Goal: Transaction & Acquisition: Purchase product/service

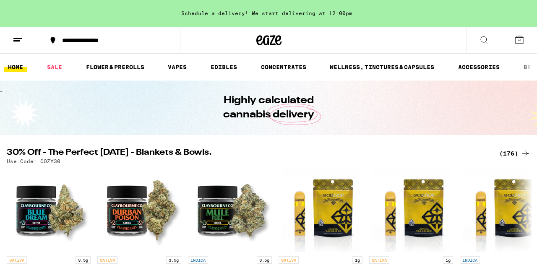
click at [220, 70] on link "EDIBLES" at bounding box center [224, 67] width 35 height 10
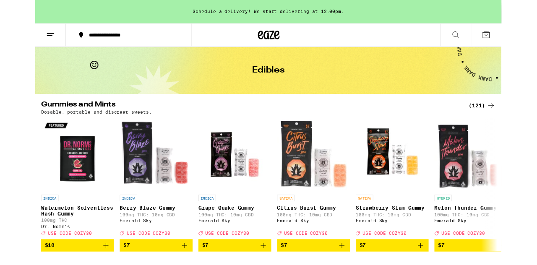
scroll to position [26, 0]
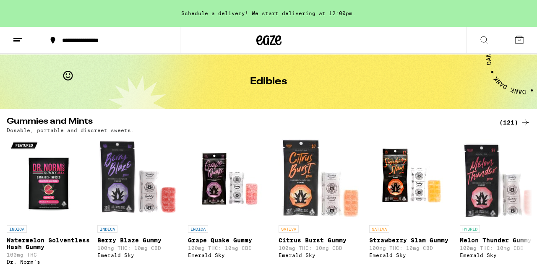
click at [511, 124] on div "(121)" at bounding box center [515, 123] width 31 height 10
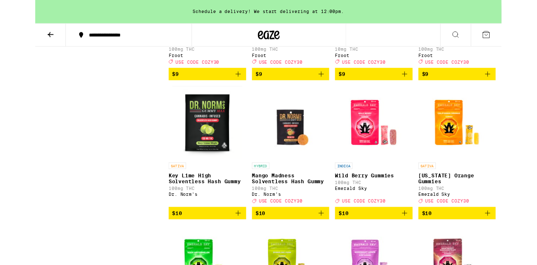
scroll to position [531, 0]
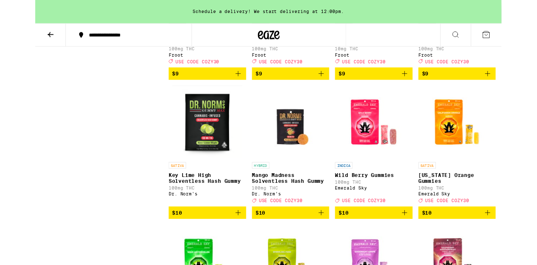
click at [425, 250] on icon "Add to bag" at bounding box center [426, 245] width 10 height 10
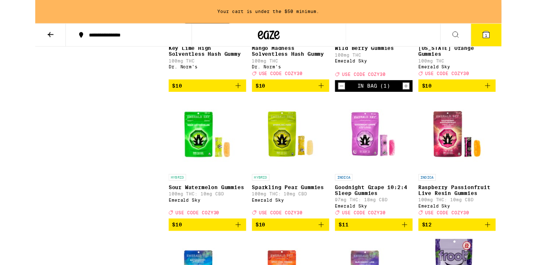
scroll to position [679, 0]
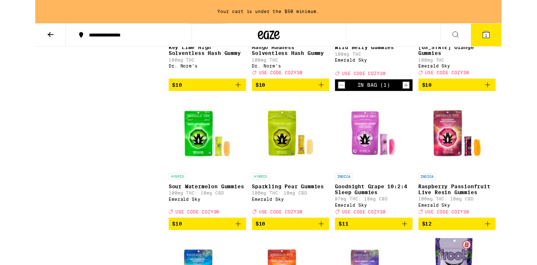
click at [231, 263] on icon "Add to bag" at bounding box center [234, 258] width 10 height 10
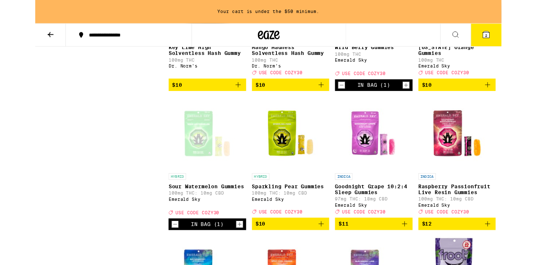
click at [425, 263] on icon "Add to bag" at bounding box center [426, 258] width 10 height 10
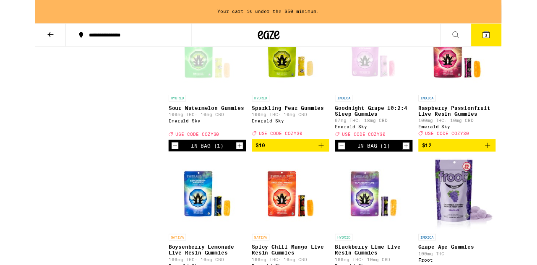
scroll to position [770, 0]
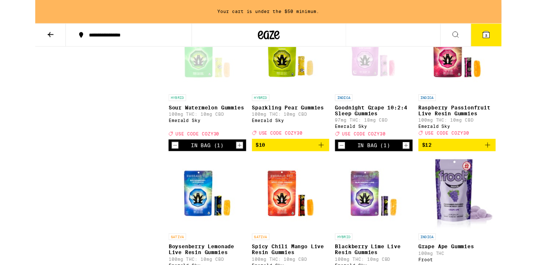
click at [333, 172] on icon "Add to bag" at bounding box center [330, 167] width 10 height 10
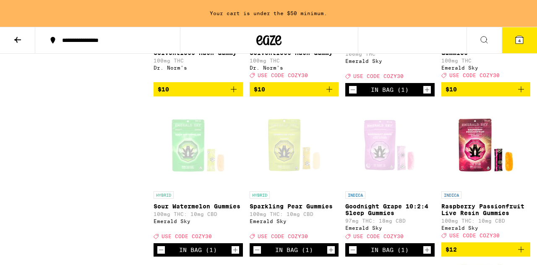
scroll to position [688, 0]
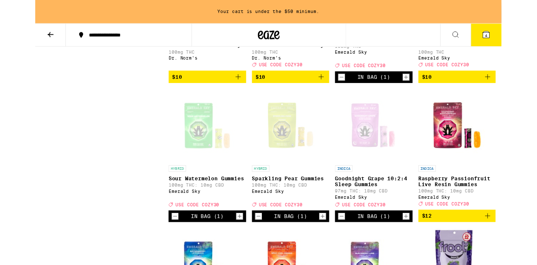
click at [353, 249] on icon "Decrement" at bounding box center [353, 249] width 5 height 0
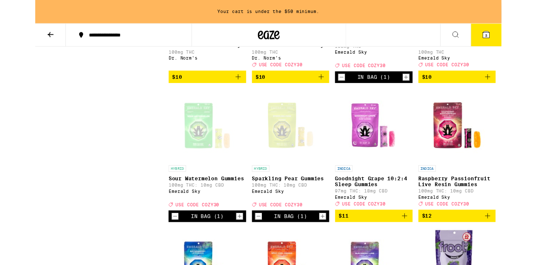
click at [160, 249] on icon "Decrement" at bounding box center [161, 249] width 5 height 0
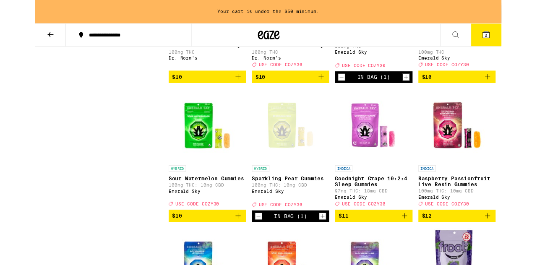
click at [257, 249] on icon "Decrement" at bounding box center [257, 249] width 5 height 0
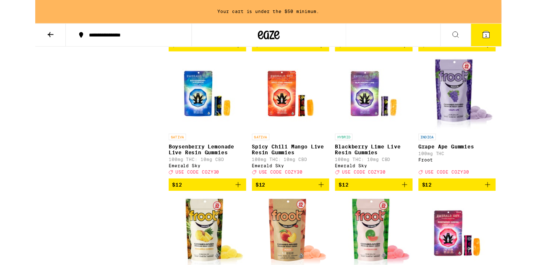
scroll to position [899, 0]
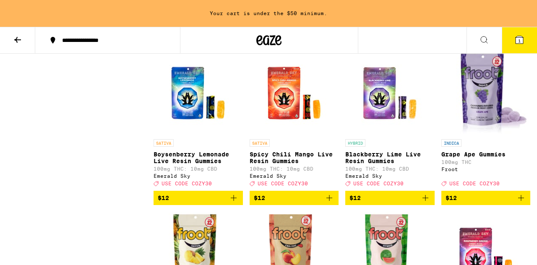
click at [427, 203] on icon "Add to bag" at bounding box center [426, 198] width 10 height 10
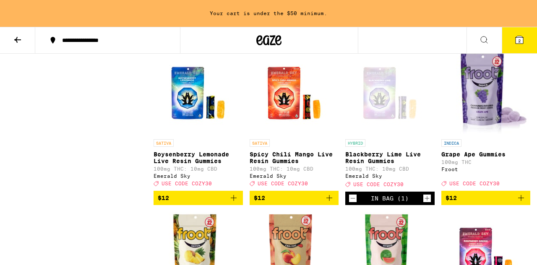
click at [231, 203] on icon "Add to bag" at bounding box center [234, 198] width 10 height 10
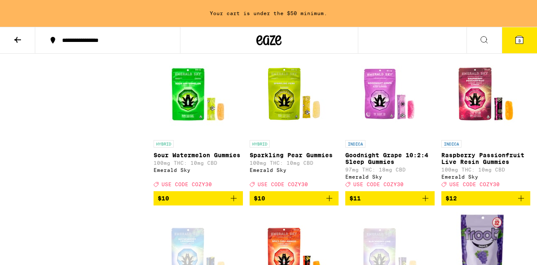
scroll to position [737, 0]
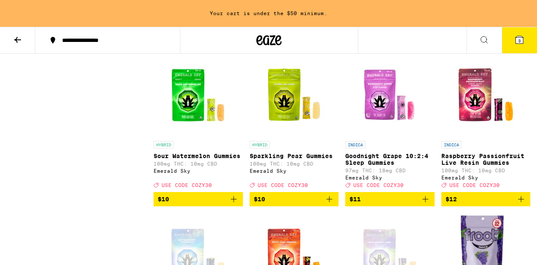
click at [330, 202] on icon "Add to bag" at bounding box center [330, 200] width 6 height 6
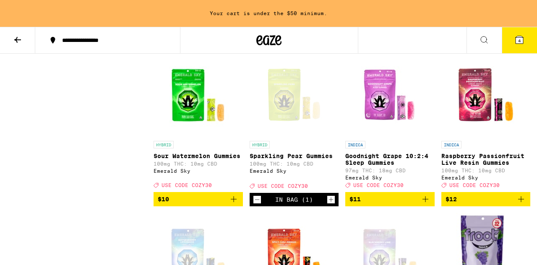
click at [257, 200] on icon "Decrement" at bounding box center [257, 200] width 5 height 0
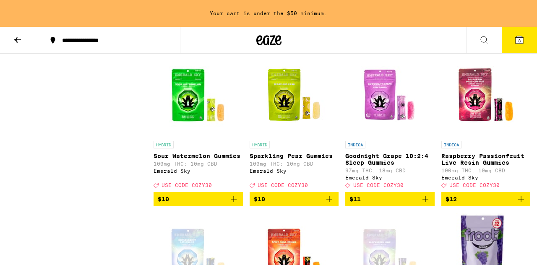
click at [425, 202] on icon "Add to bag" at bounding box center [426, 200] width 6 height 6
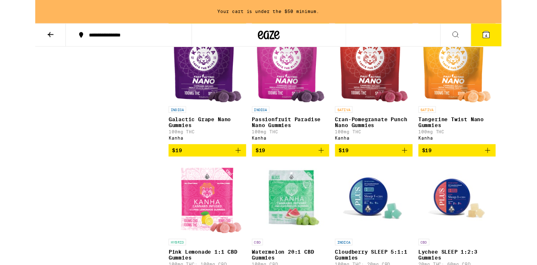
scroll to position [2288, 0]
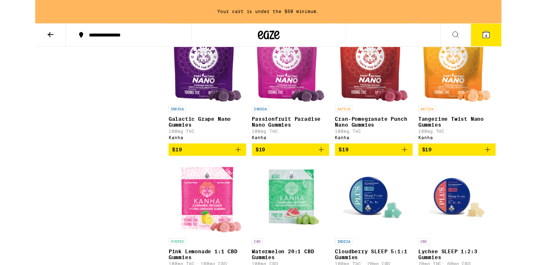
click at [234, 178] on icon "Add to bag" at bounding box center [234, 173] width 10 height 10
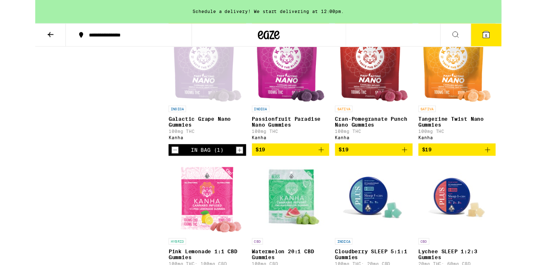
click at [329, 176] on icon "Add to bag" at bounding box center [330, 173] width 6 height 6
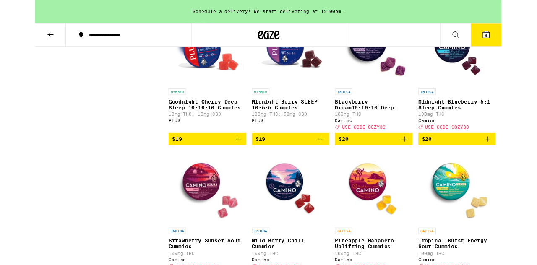
scroll to position [2617, 0]
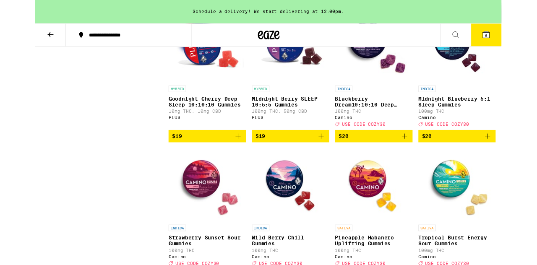
click at [426, 162] on icon "Add to bag" at bounding box center [426, 157] width 10 height 10
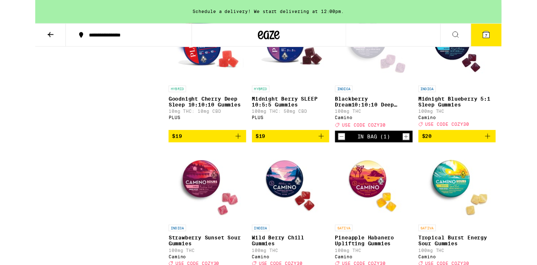
click at [519, 162] on icon "Add to bag" at bounding box center [521, 157] width 10 height 10
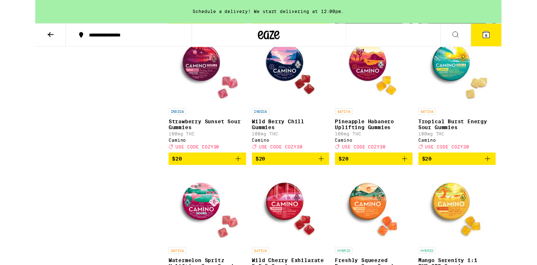
scroll to position [2750, 0]
click at [233, 186] on icon "Add to bag" at bounding box center [234, 183] width 6 height 6
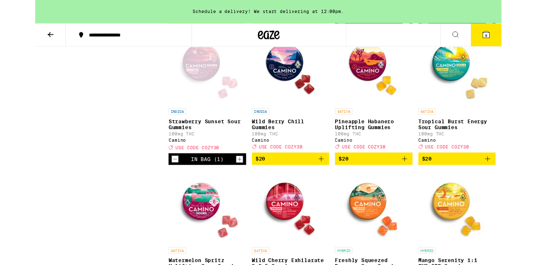
click at [330, 188] on icon "Add to bag" at bounding box center [330, 183] width 10 height 10
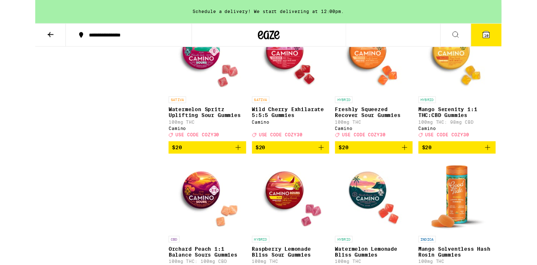
scroll to position [2924, 0]
click at [233, 173] on icon "Add to bag" at bounding box center [234, 170] width 6 height 6
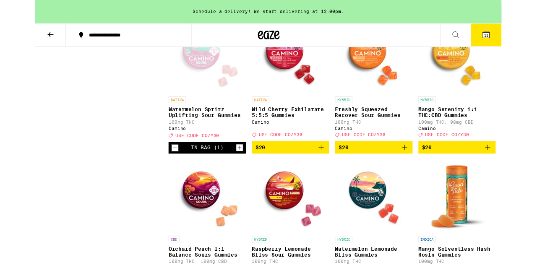
click at [427, 175] on icon "Add to bag" at bounding box center [426, 170] width 10 height 10
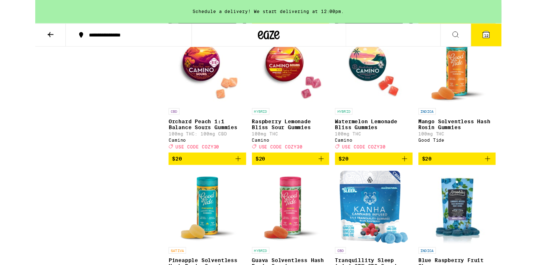
scroll to position [3073, 0]
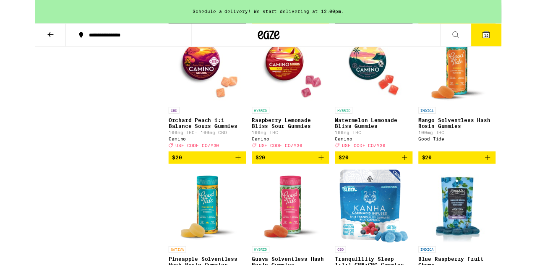
click at [328, 187] on icon "Add to bag" at bounding box center [330, 182] width 10 height 10
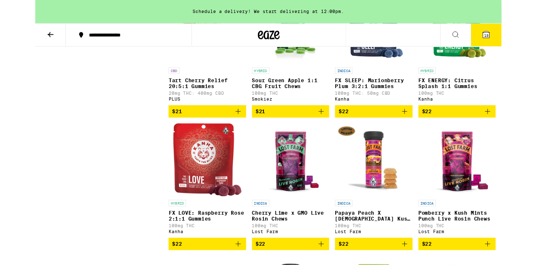
scroll to position [4052, 0]
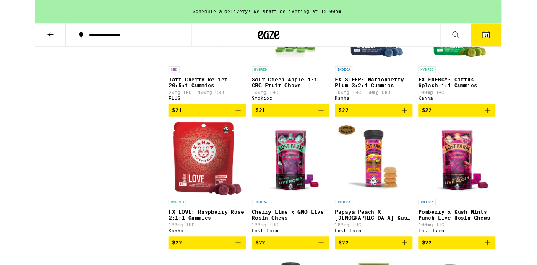
click at [424, 132] on icon "Add to bag" at bounding box center [426, 127] width 10 height 10
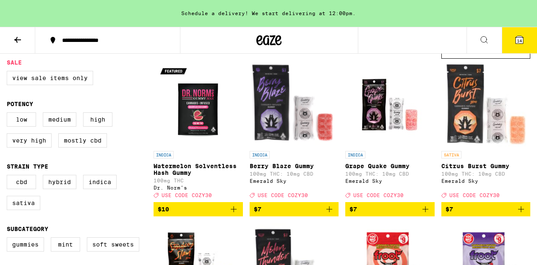
scroll to position [0, 0]
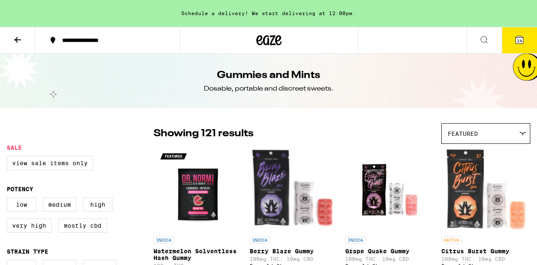
click at [16, 41] on icon at bounding box center [17, 40] width 7 height 6
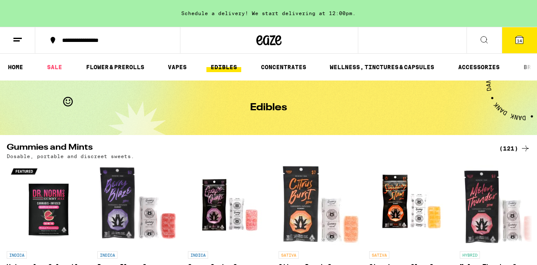
click at [15, 66] on link "HOME" at bounding box center [16, 67] width 24 height 10
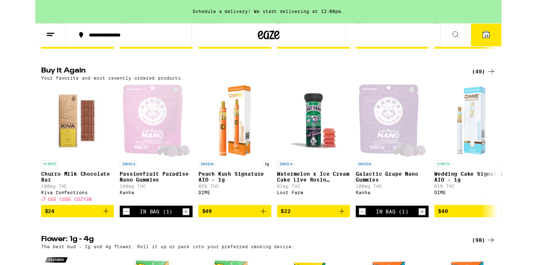
scroll to position [840, 0]
click at [79, 249] on icon "Add to bag" at bounding box center [81, 244] width 10 height 10
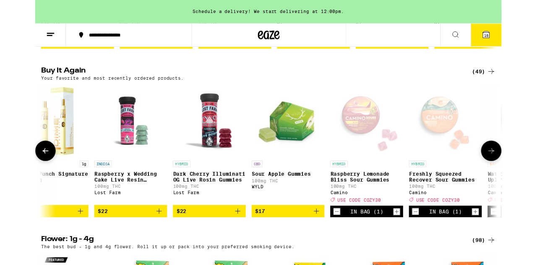
scroll to position [0, 666]
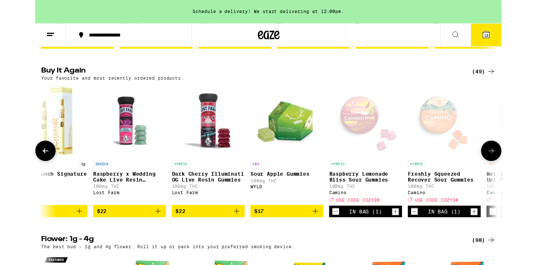
click at [324, 249] on icon "Add to bag" at bounding box center [323, 244] width 10 height 10
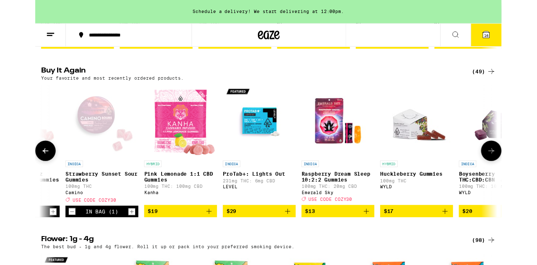
scroll to position [0, 1244]
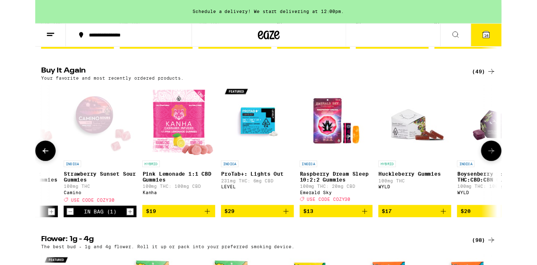
click at [290, 249] on icon "Add to bag" at bounding box center [289, 244] width 10 height 10
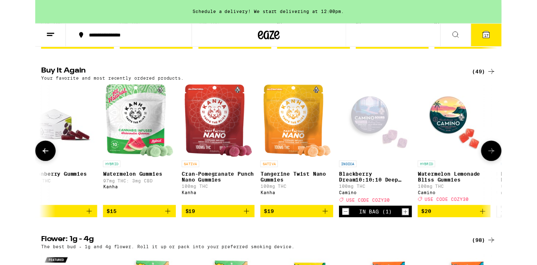
scroll to position [0, 1834]
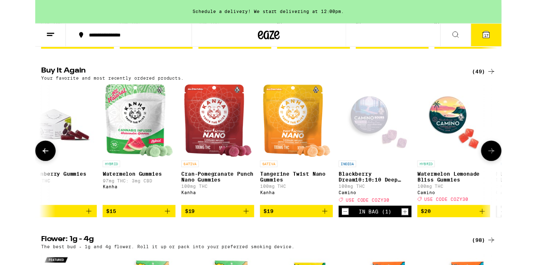
click at [336, 249] on icon "Add to bag" at bounding box center [334, 244] width 10 height 10
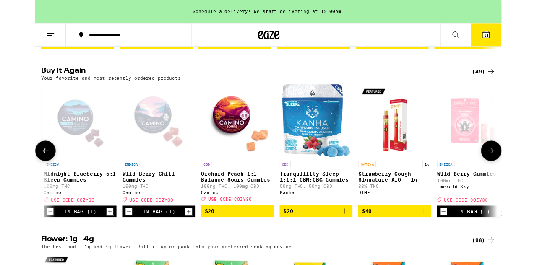
scroll to position [0, 2356]
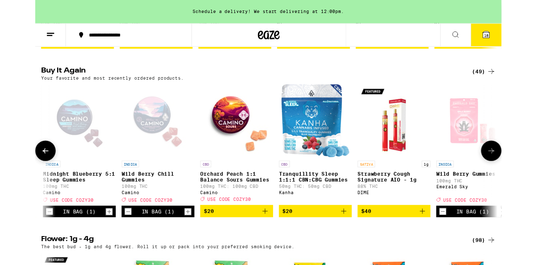
click at [263, 249] on icon "Add to bag" at bounding box center [265, 244] width 10 height 10
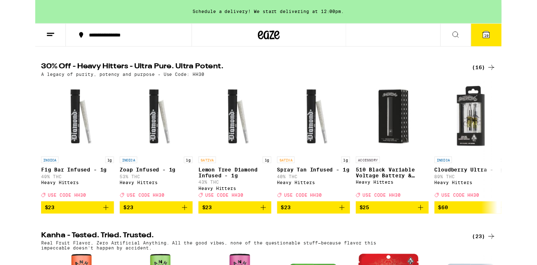
scroll to position [269, 0]
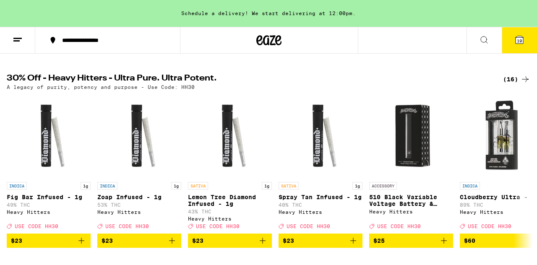
click at [516, 41] on icon at bounding box center [520, 40] width 8 height 8
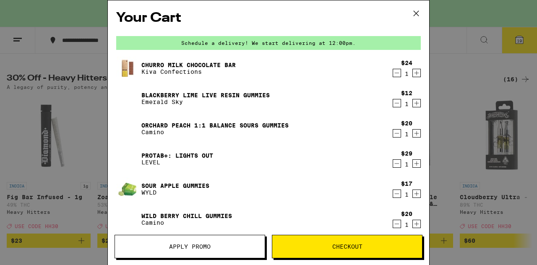
click at [11, 134] on div "Your Cart Schedule a delivery! We start delivering at 12:00pm. Churro Milk Choc…" at bounding box center [268, 132] width 537 height 265
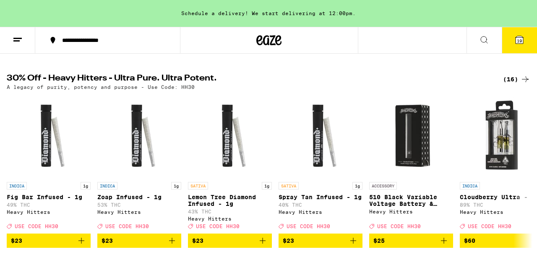
click at [524, 43] on icon at bounding box center [520, 40] width 8 height 8
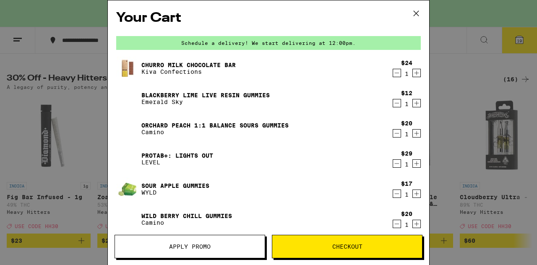
click at [152, 243] on button "Apply Promo" at bounding box center [190, 247] width 151 height 24
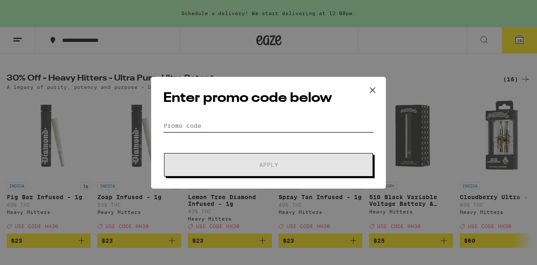
click at [165, 121] on input "Promo Code" at bounding box center [268, 126] width 211 height 13
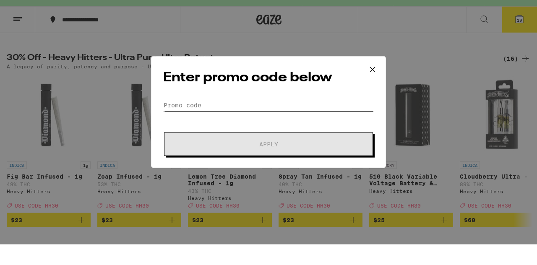
scroll to position [269, 0]
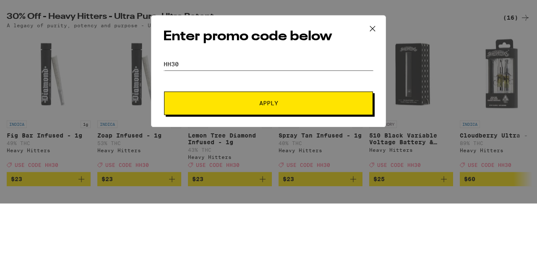
type input "Hh30"
click at [242, 160] on button "Apply" at bounding box center [268, 165] width 209 height 24
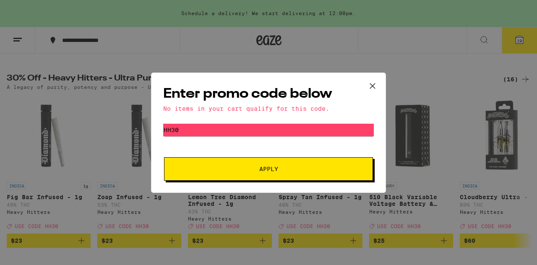
click at [371, 85] on icon at bounding box center [373, 86] width 13 height 13
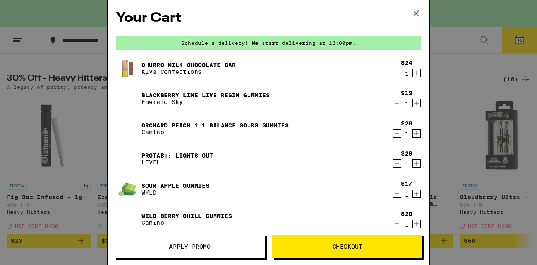
click at [418, 13] on icon at bounding box center [416, 13] width 13 height 13
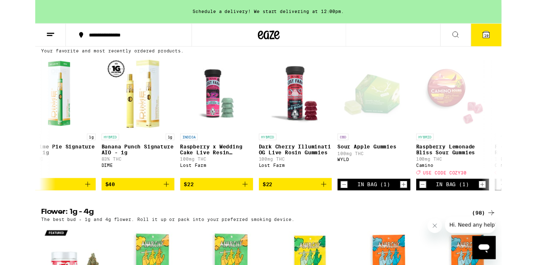
scroll to position [0, 564]
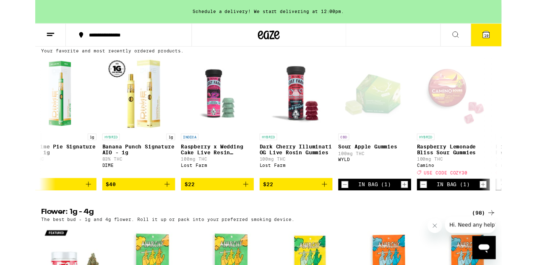
click at [518, 45] on button "19" at bounding box center [519, 40] width 35 height 26
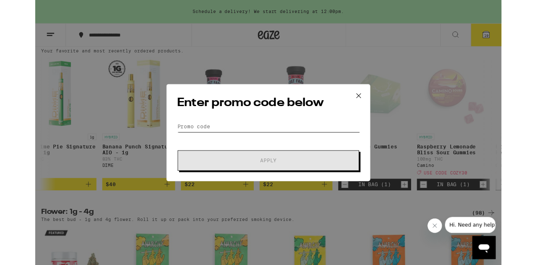
click at [165, 146] on input "Promo Code" at bounding box center [268, 146] width 211 height 13
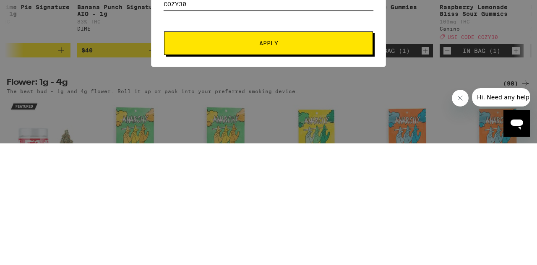
type input "Cozy30"
click at [241, 166] on span "Apply" at bounding box center [268, 165] width 151 height 6
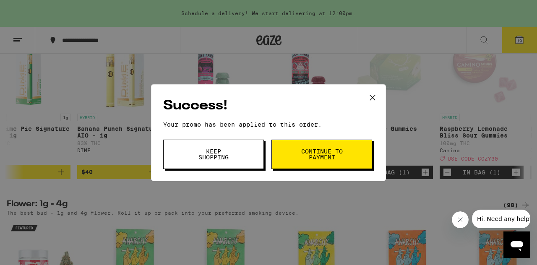
click at [311, 158] on span "Continue to payment" at bounding box center [322, 155] width 43 height 12
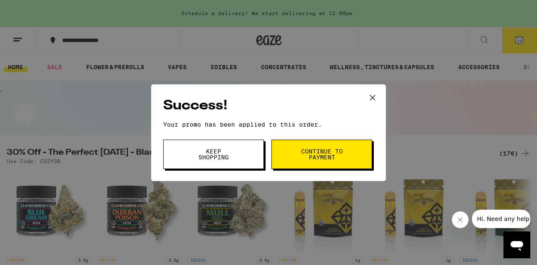
click at [203, 153] on span "Keep Shopping" at bounding box center [213, 155] width 43 height 12
